Goal: Task Accomplishment & Management: Manage account settings

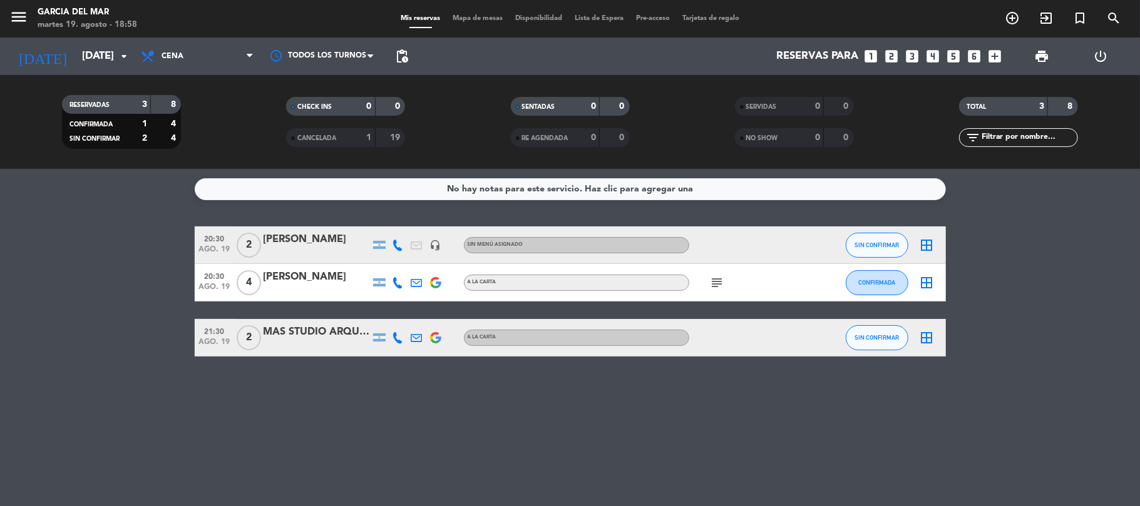
click at [722, 290] on div "subject" at bounding box center [745, 282] width 113 height 37
click at [721, 289] on icon "subject" at bounding box center [717, 282] width 15 height 15
click at [924, 248] on icon "border_all" at bounding box center [926, 245] width 15 height 15
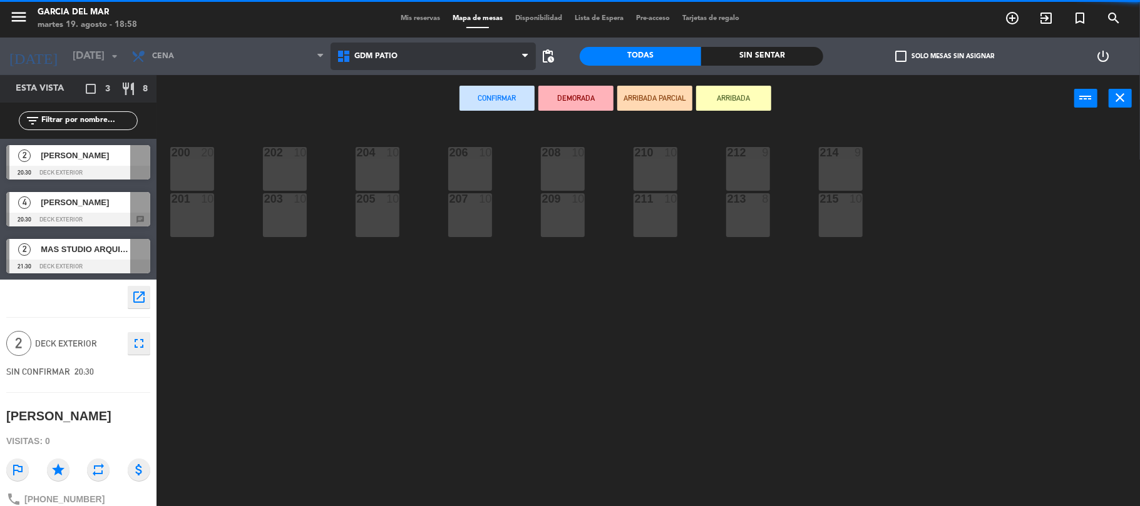
click at [513, 68] on span "GDM PATIO" at bounding box center [432, 57] width 205 height 28
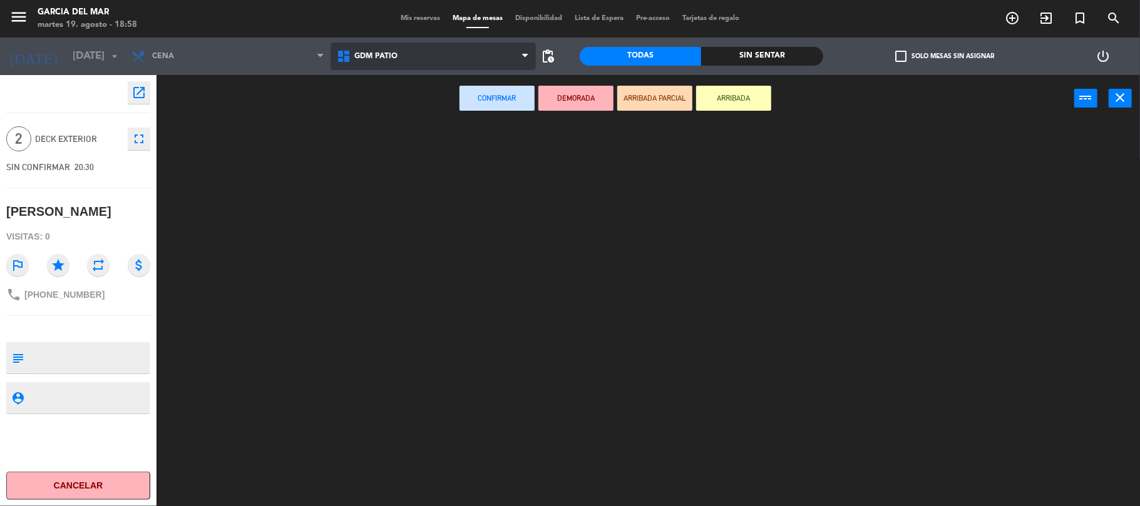
click at [509, 95] on ng-component "menu [PERSON_NAME] del [PERSON_NAME][DATE] 19. agosto - 18:58 Mis reservas Mapa…" at bounding box center [570, 254] width 1140 height 509
click at [494, 51] on span "GDM PATIO" at bounding box center [432, 57] width 205 height 28
click at [501, 99] on ng-component "menu [PERSON_NAME] del [PERSON_NAME][DATE] 19. agosto - 18:58 Mis reservas Mapa…" at bounding box center [570, 254] width 1140 height 509
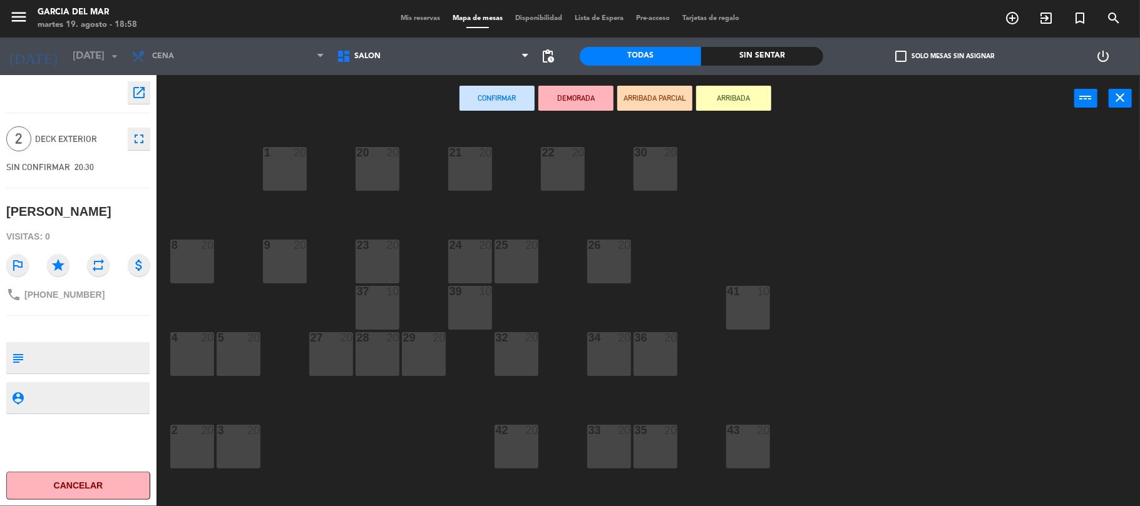
click at [393, 176] on div "20 20" at bounding box center [377, 169] width 44 height 44
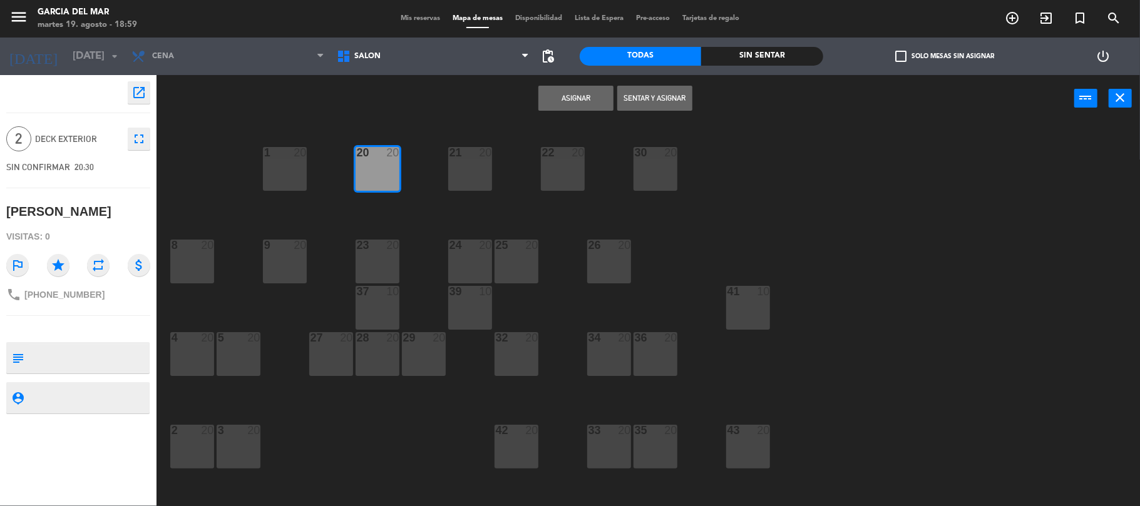
click at [580, 93] on button "Asignar" at bounding box center [575, 98] width 75 height 25
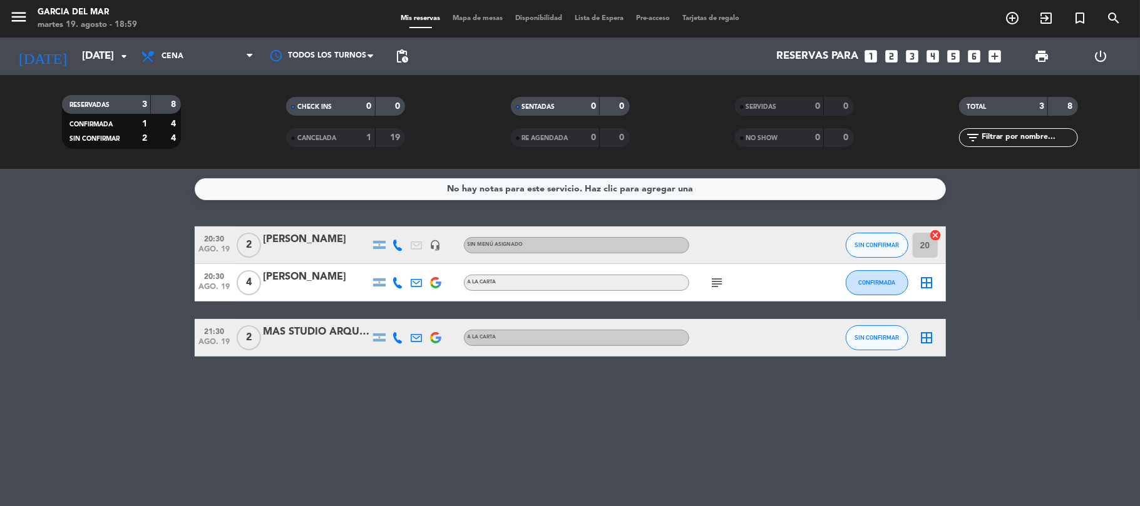
click at [928, 289] on icon "border_all" at bounding box center [926, 282] width 15 height 15
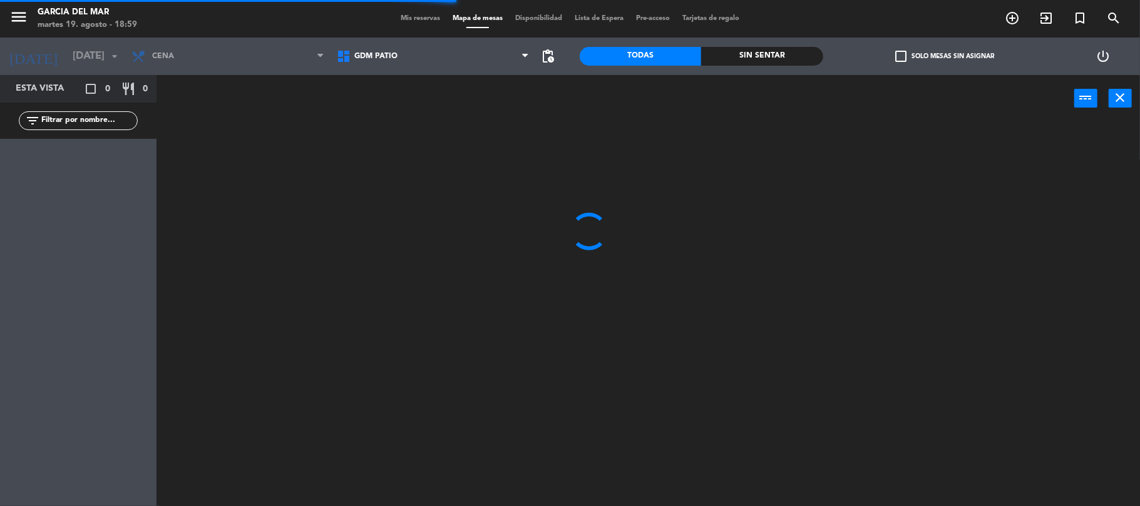
click at [466, 58] on span "GDM PATIO" at bounding box center [432, 57] width 205 height 28
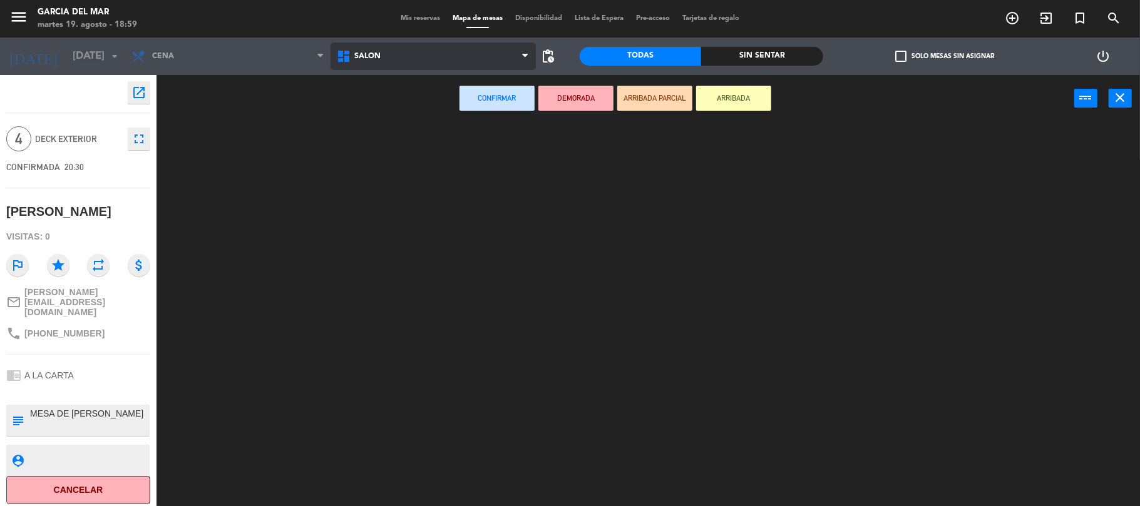
click at [463, 115] on ng-component "menu [PERSON_NAME] del [PERSON_NAME][DATE] 19. agosto - 18:59 Mis reservas Mapa…" at bounding box center [570, 254] width 1140 height 509
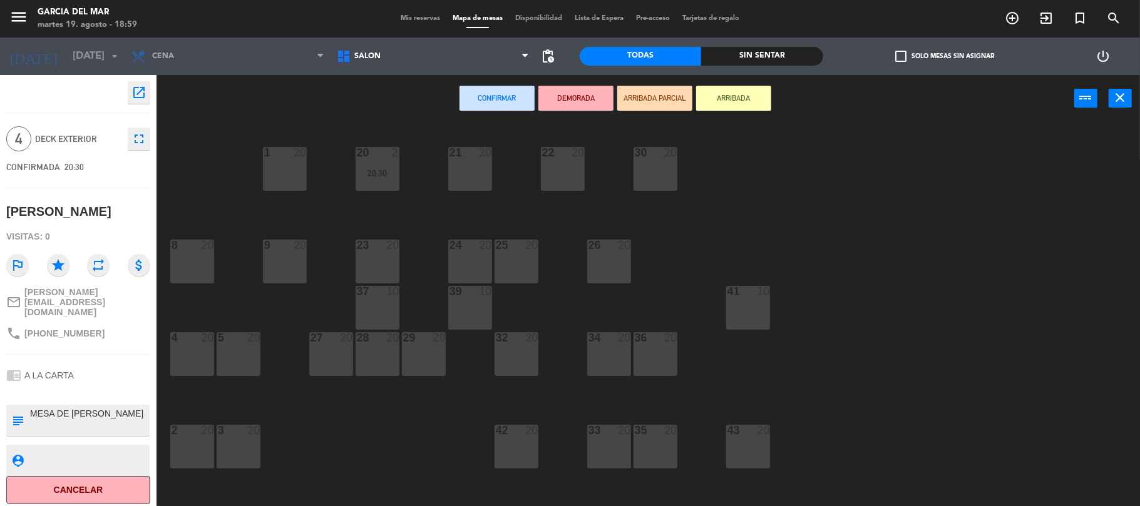
click at [300, 185] on div "1 20" at bounding box center [285, 169] width 44 height 44
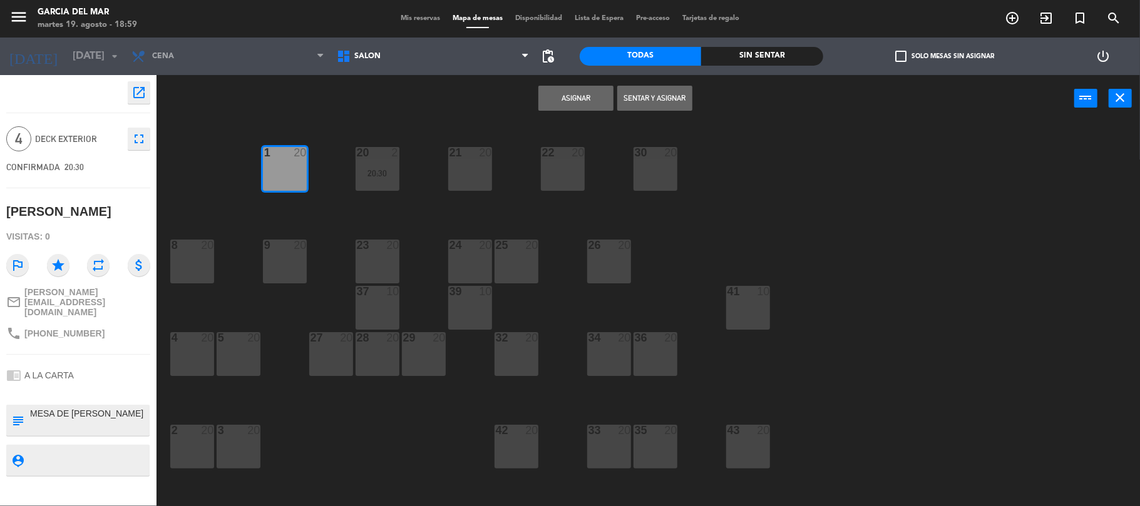
click at [562, 93] on button "Asignar" at bounding box center [575, 98] width 75 height 25
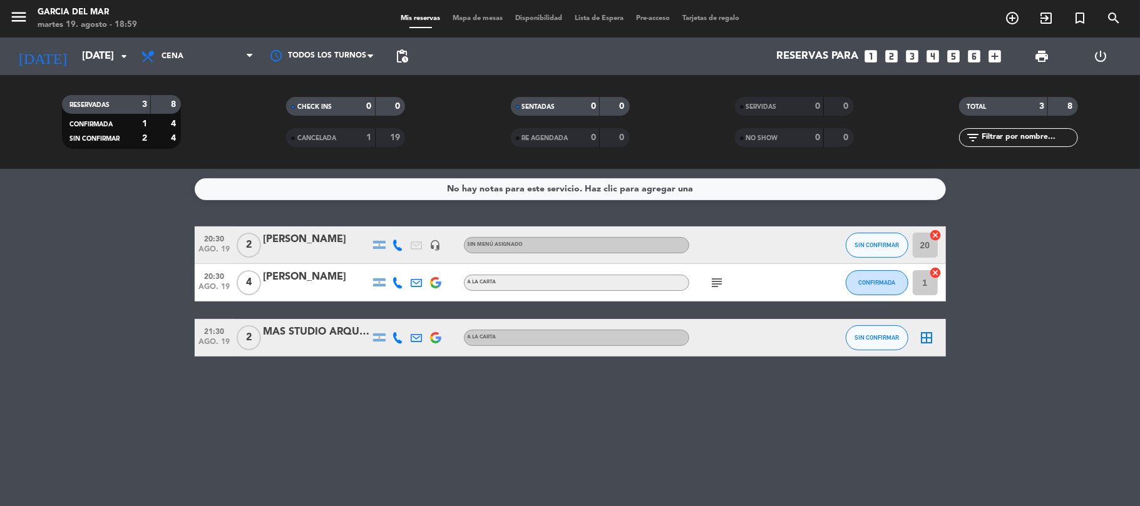
click at [929, 342] on icon "border_all" at bounding box center [926, 337] width 15 height 15
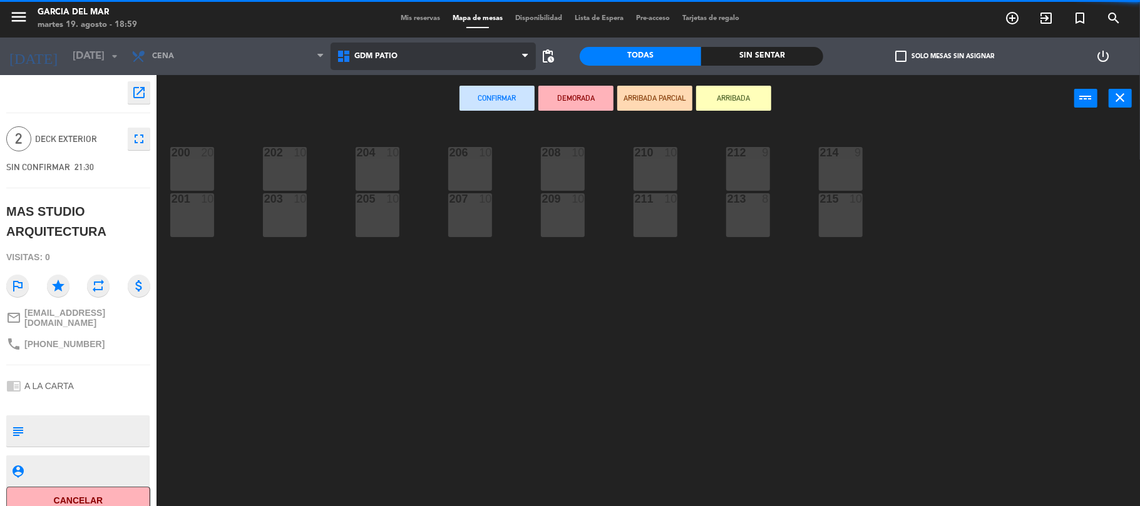
click at [424, 58] on span "GDM PATIO" at bounding box center [432, 57] width 205 height 28
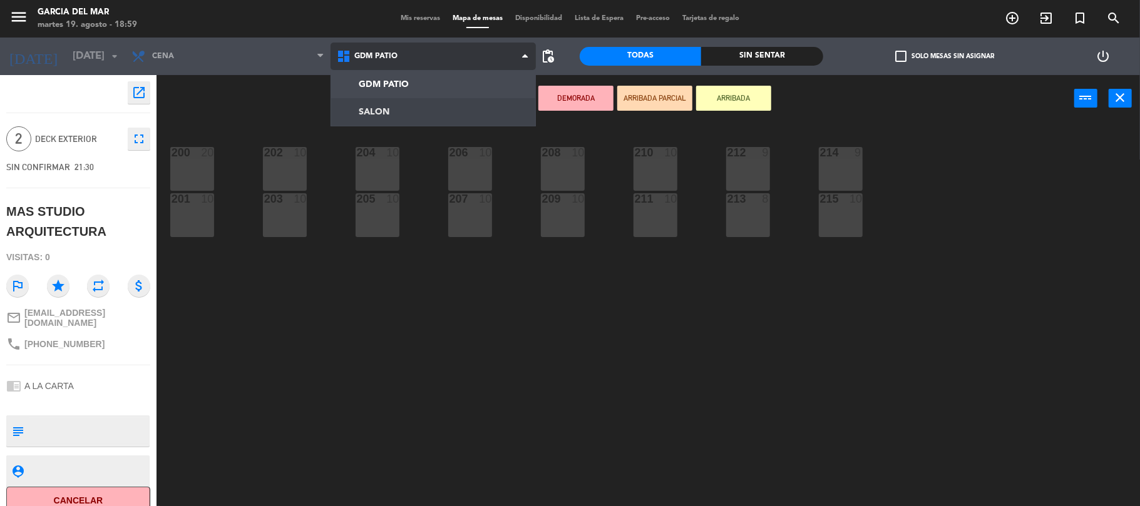
click at [426, 103] on ng-component "menu [PERSON_NAME] del [PERSON_NAME][DATE] 19. agosto - 18:59 Mis reservas Mapa…" at bounding box center [570, 254] width 1140 height 509
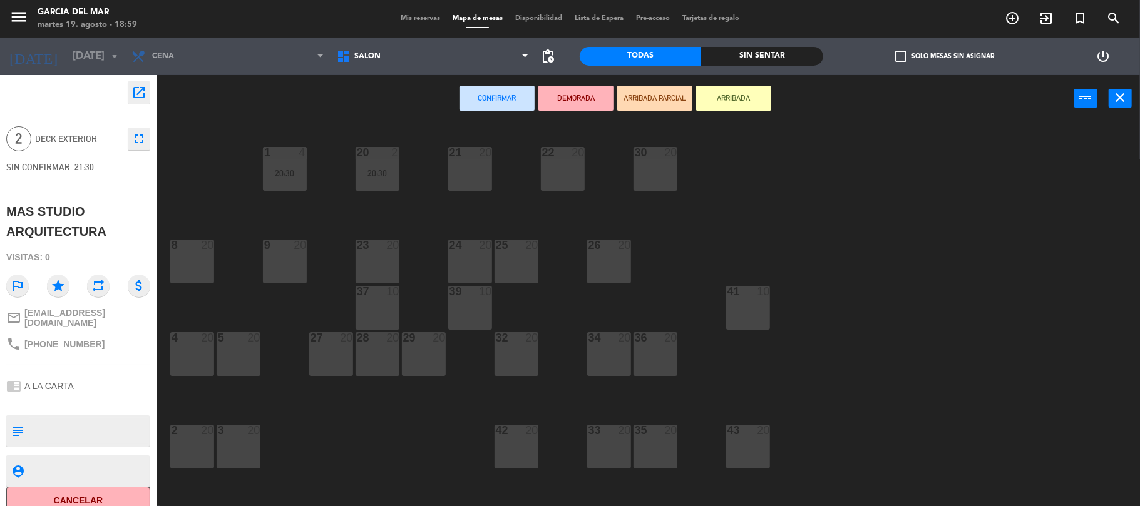
click at [487, 161] on div "21 20" at bounding box center [470, 169] width 44 height 44
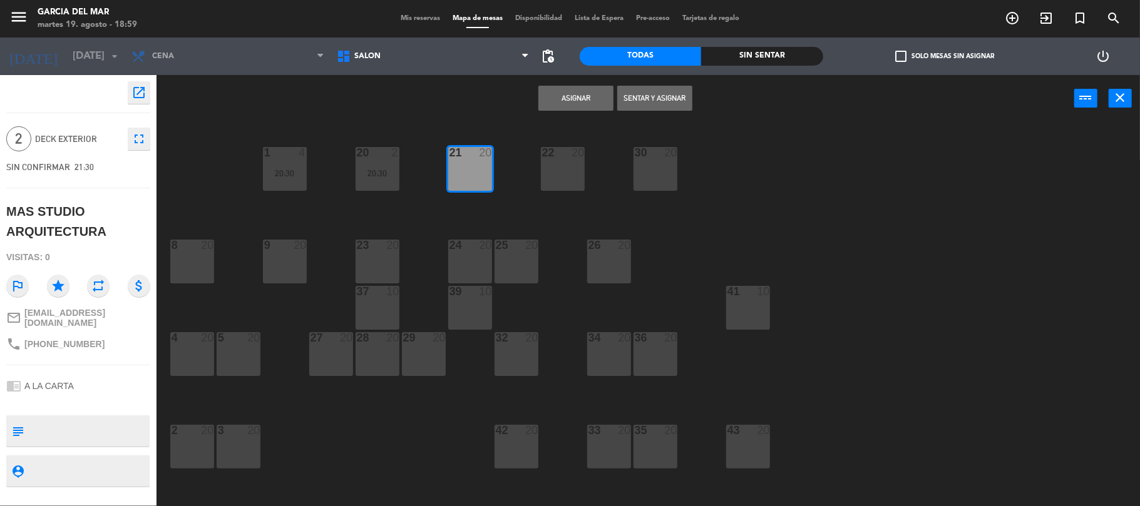
click at [609, 88] on button "Asignar" at bounding box center [575, 98] width 75 height 25
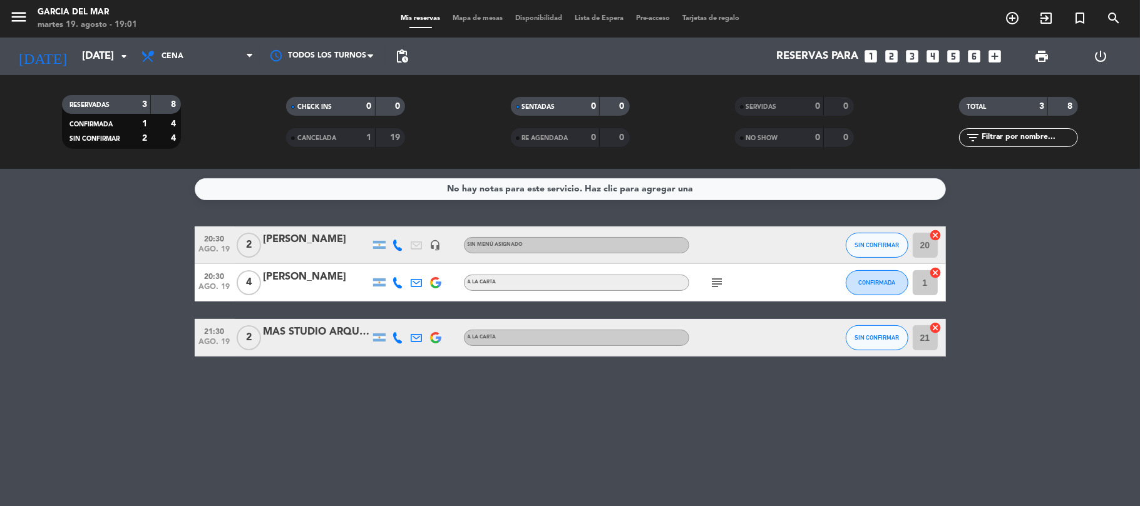
click at [297, 330] on div "MAS STUDIO ARQUITECTURA" at bounding box center [316, 332] width 106 height 16
